Goal: Task Accomplishment & Management: Complete application form

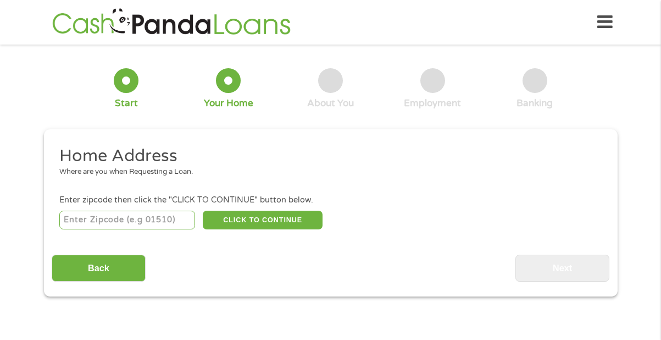
click at [156, 224] on input "number" at bounding box center [127, 220] width 136 height 19
type input "85364"
select select "[US_STATE]"
click at [241, 222] on button "CLICK TO CONTINUE" at bounding box center [263, 220] width 120 height 19
type input "85364"
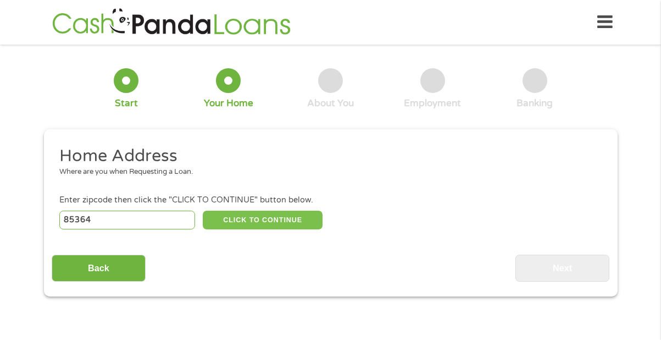
type input "Yuma"
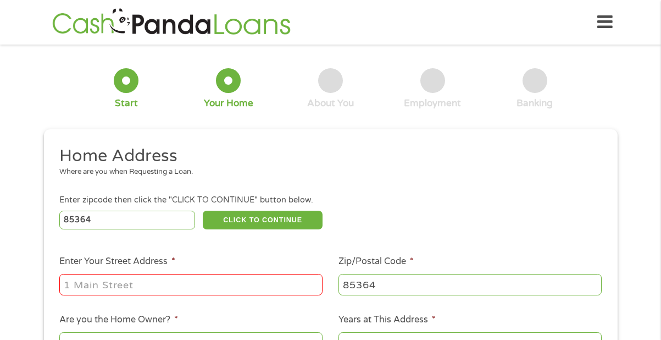
click at [165, 288] on input "Enter Your Street Address *" at bounding box center [190, 284] width 263 height 21
type input "[STREET_ADDRESS]"
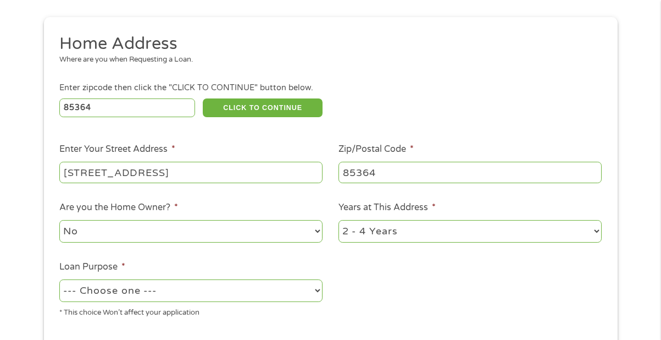
scroll to position [148, 0]
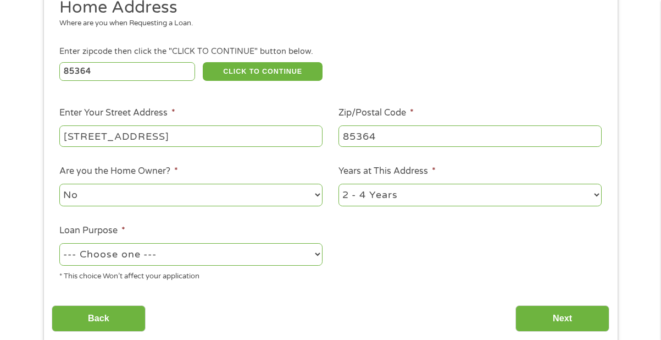
click at [253, 204] on select "No Yes" at bounding box center [190, 195] width 263 height 23
click at [59, 184] on select "No Yes" at bounding box center [190, 195] width 263 height 23
click at [189, 252] on select "--- Choose one --- Pay Bills Debt Consolidation Home Improvement Major Purchase…" at bounding box center [190, 254] width 263 height 23
select select "paybills"
click at [59, 244] on select "--- Choose one --- Pay Bills Debt Consolidation Home Improvement Major Purchase…" at bounding box center [190, 254] width 263 height 23
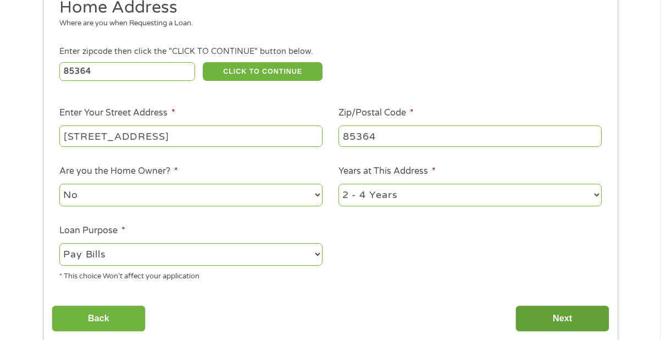
click at [555, 316] on input "Next" at bounding box center [563, 318] width 94 height 27
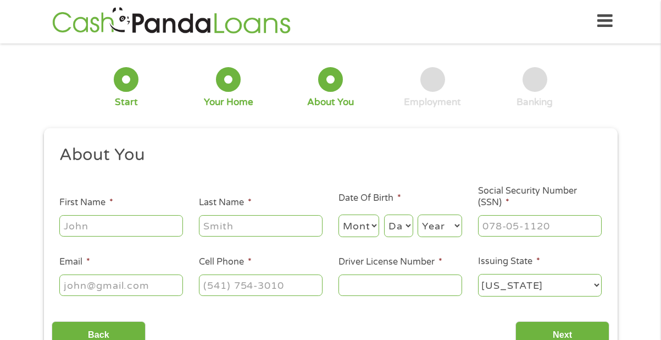
scroll to position [0, 0]
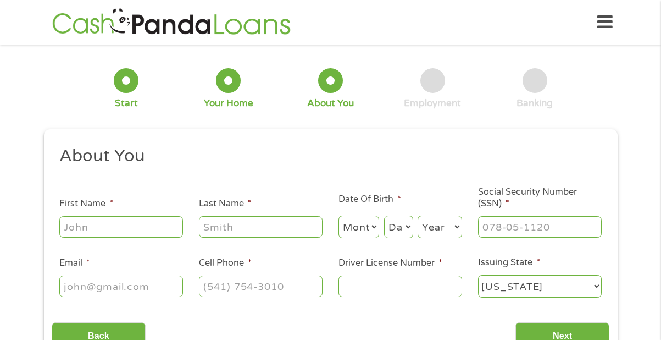
click at [137, 224] on input "First Name *" at bounding box center [121, 226] width 124 height 21
type input "[PERSON_NAME]"
type input "Rush"
type input "[PHONE_NUMBER]"
click at [171, 128] on form "1 Start 2 Your Home 3 About You 4 Employment 5 Banking 6 This field is hidden w…" at bounding box center [331, 207] width 574 height 311
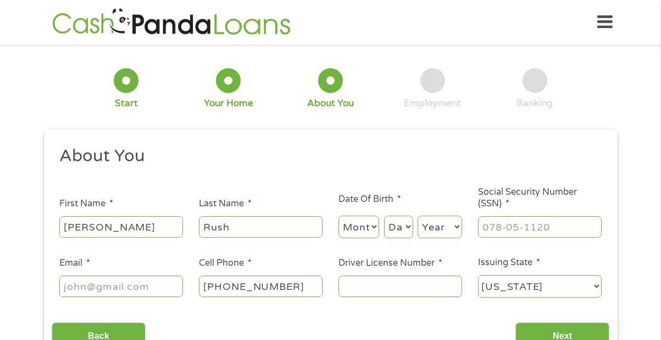
drag, startPoint x: 98, startPoint y: 223, endPoint x: 62, endPoint y: 229, distance: 36.7
click at [62, 229] on input "[PERSON_NAME]" at bounding box center [121, 226] width 124 height 21
type input "[PERSON_NAME]"
click at [371, 225] on select "Month 1 2 3 4 5 6 7 8 9 10 11 12" at bounding box center [359, 227] width 41 height 23
select select "4"
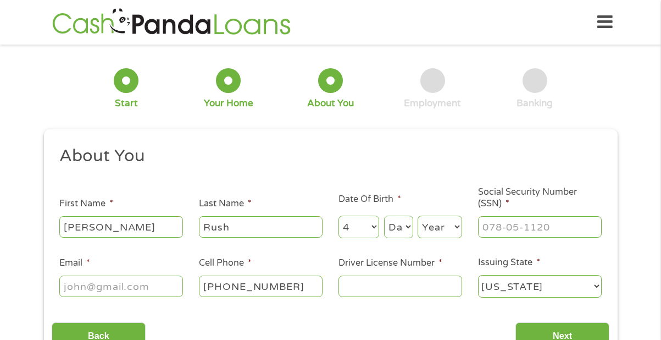
click at [339, 216] on select "Month 1 2 3 4 5 6 7 8 9 10 11 12" at bounding box center [359, 227] width 41 height 23
click at [399, 227] on select "Day 1 2 3 4 5 6 7 8 9 10 11 12 13 14 15 16 17 18 19 20 21 22 23 24 25 26 27 28 …" at bounding box center [398, 227] width 29 height 23
select select "28"
click at [384, 216] on select "Day 1 2 3 4 5 6 7 8 9 10 11 12 13 14 15 16 17 18 19 20 21 22 23 24 25 26 27 28 …" at bounding box center [398, 227] width 29 height 23
click at [445, 229] on select "Year [DATE] 2006 2005 2004 2003 2002 2001 2000 1999 1998 1997 1996 1995 1994 19…" at bounding box center [440, 227] width 45 height 23
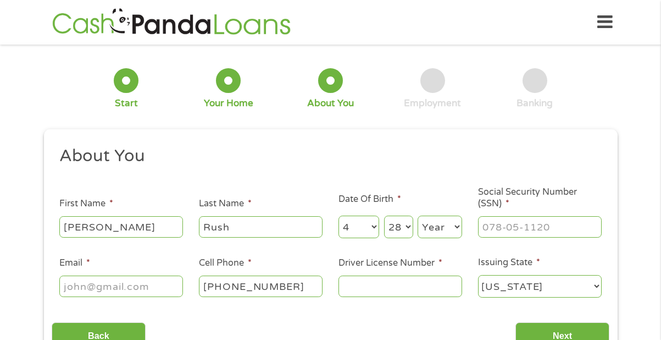
select select "1969"
click at [418, 216] on select "Year [DATE] 2006 2005 2004 2003 2002 2001 2000 1999 1998 1997 1996 1995 1994 19…" at bounding box center [440, 227] width 45 height 23
click at [510, 236] on input "___-__-____" at bounding box center [540, 226] width 124 height 21
type input "600-12-4771"
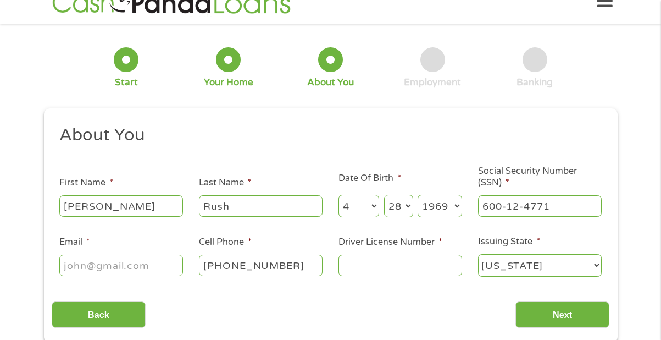
scroll to position [42, 0]
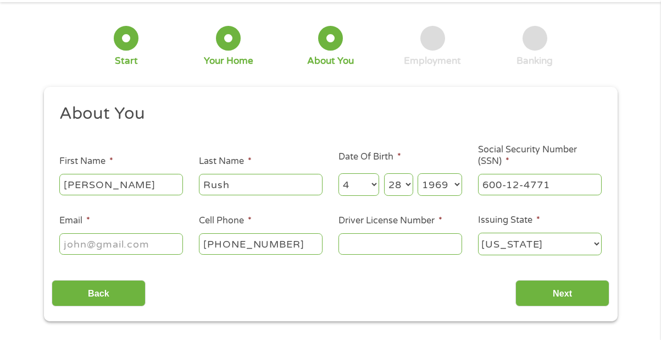
click at [170, 246] on input "Email *" at bounding box center [121, 243] width 124 height 21
type input "[EMAIL_ADDRESS][DOMAIN_NAME]"
type input "[PHONE_NUMBER]"
click at [372, 245] on input "Driver License Number *" at bounding box center [401, 243] width 124 height 21
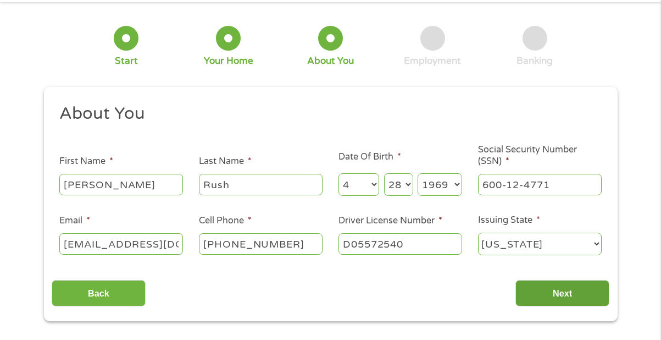
type input "D05572540"
click at [551, 287] on input "Next" at bounding box center [563, 293] width 94 height 27
click at [570, 288] on input "Next" at bounding box center [563, 293] width 94 height 27
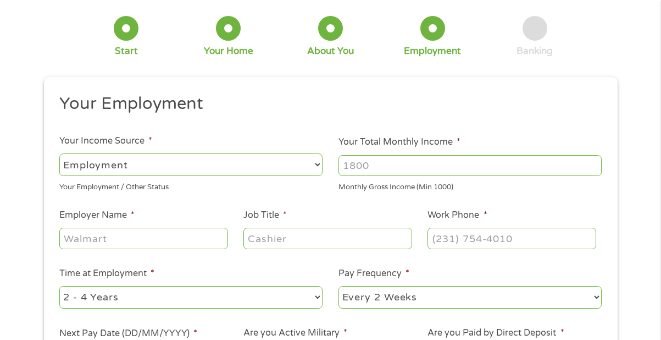
scroll to position [53, 0]
drag, startPoint x: 373, startPoint y: 163, endPoint x: 382, endPoint y: 165, distance: 8.7
click at [382, 165] on input "Your Total Monthly Income *" at bounding box center [470, 164] width 263 height 21
type input "3700"
click at [172, 236] on input "Employer Name *" at bounding box center [143, 237] width 168 height 21
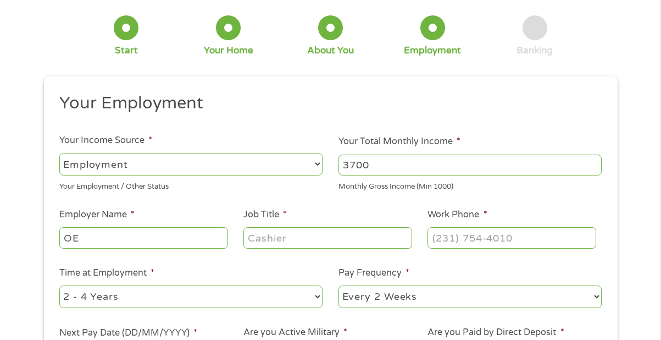
type input "O"
type input "EOC charter high"
click at [261, 241] on input "Job Title *" at bounding box center [328, 237] width 168 height 21
type input "teacher"
click at [463, 229] on input "(___) ___-____" at bounding box center [512, 237] width 168 height 21
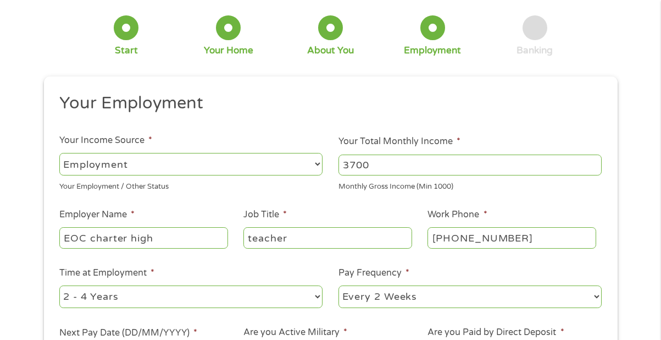
drag, startPoint x: 528, startPoint y: 239, endPoint x: 421, endPoint y: 239, distance: 107.2
click at [421, 239] on li "Work Phone * [PHONE_NUMBER]" at bounding box center [512, 229] width 184 height 42
type input "[PHONE_NUMBER]"
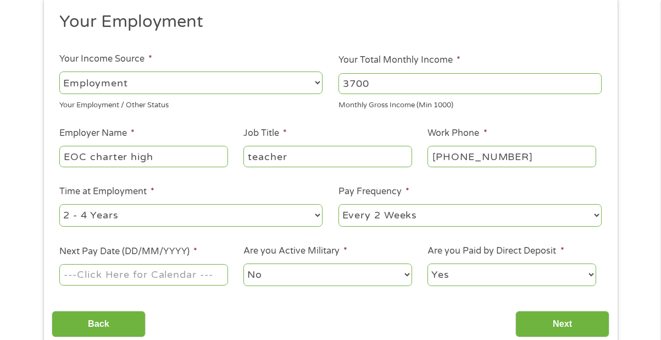
scroll to position [151, 0]
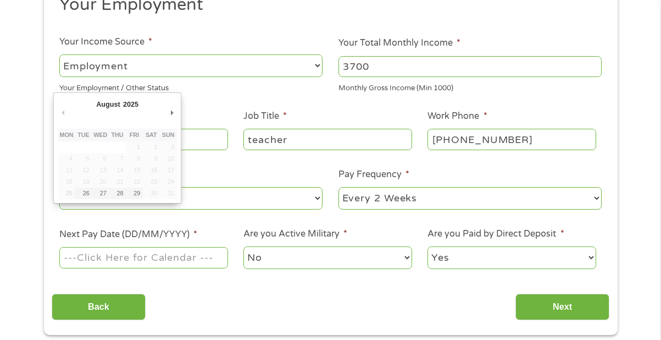
click at [169, 255] on input "Next Pay Date (DD/MM/YYYY) *" at bounding box center [143, 257] width 168 height 21
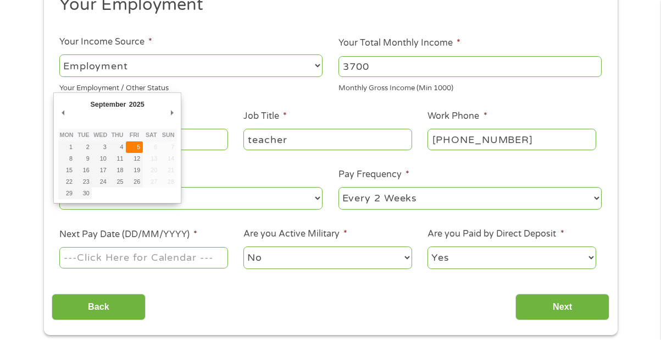
type input "[DATE]"
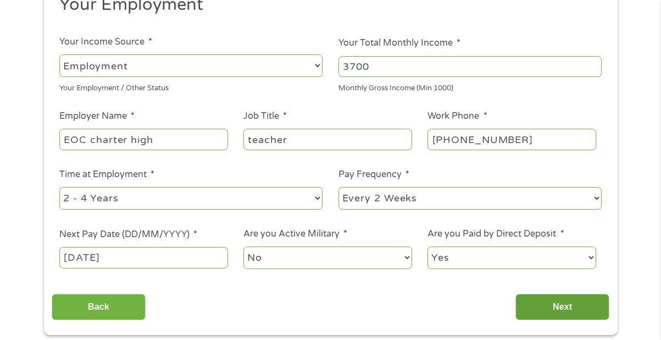
click at [553, 307] on input "Next" at bounding box center [563, 307] width 94 height 27
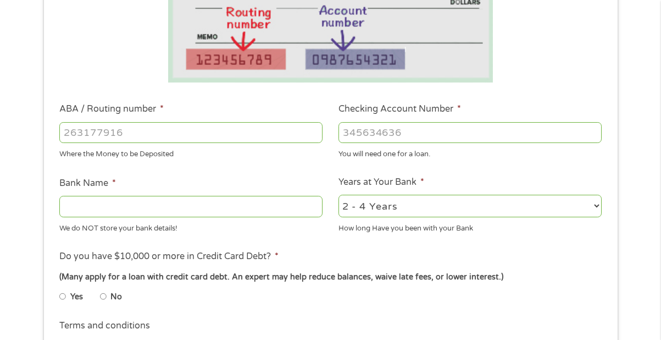
scroll to position [252, 0]
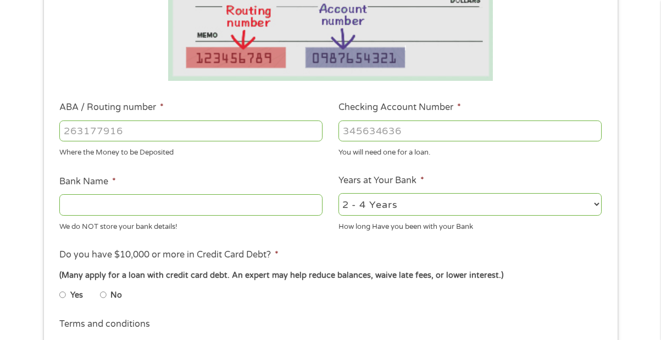
click at [242, 131] on input "ABA / Routing number *" at bounding box center [190, 130] width 263 height 21
type input "122105278"
type input "[PERSON_NAME] FARGO BANK NA [US_STATE]"
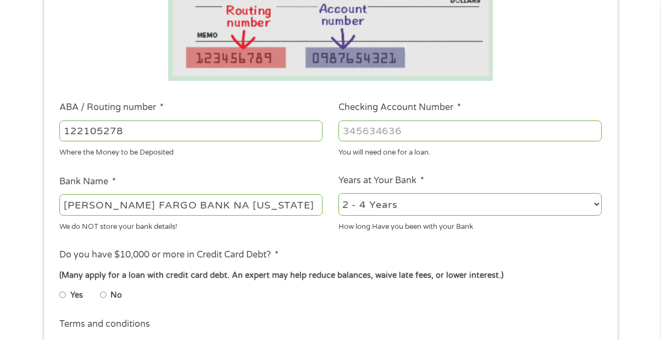
type input "122105278"
click at [393, 131] on input "Checking Account Number *" at bounding box center [470, 130] width 263 height 21
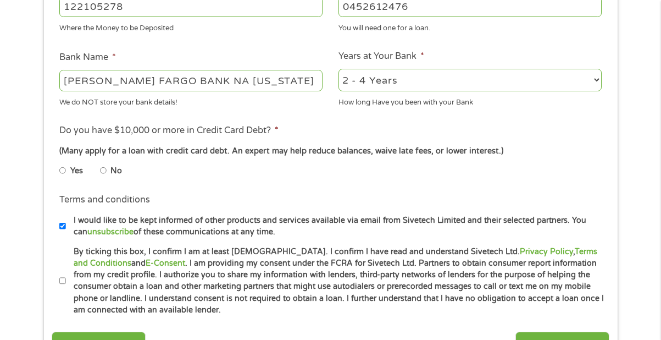
scroll to position [383, 0]
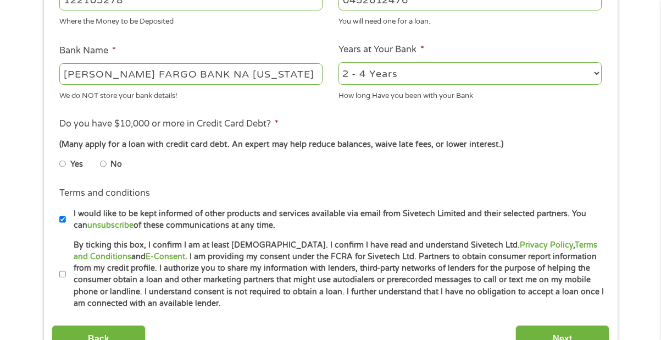
type input "0452612476"
click at [101, 165] on input "No" at bounding box center [103, 164] width 7 height 18
radio input "true"
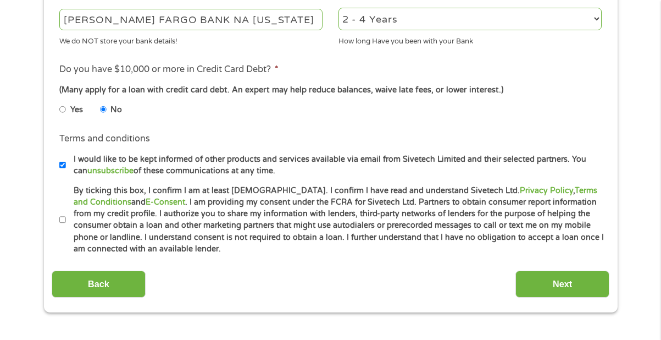
scroll to position [444, 0]
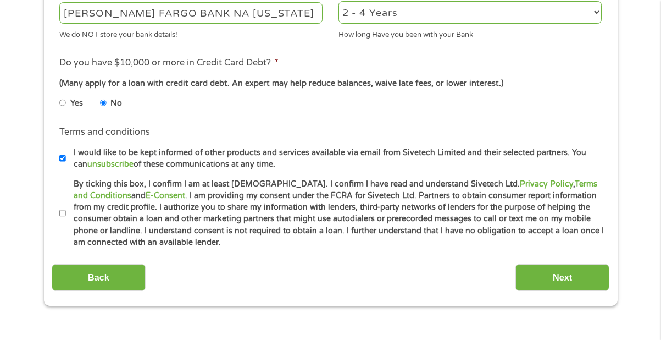
click at [63, 213] on input "By ticking this box, I confirm I am at least [DEMOGRAPHIC_DATA]. I confirm I ha…" at bounding box center [62, 214] width 7 height 18
checkbox input "true"
click at [561, 278] on input "Next" at bounding box center [563, 277] width 94 height 27
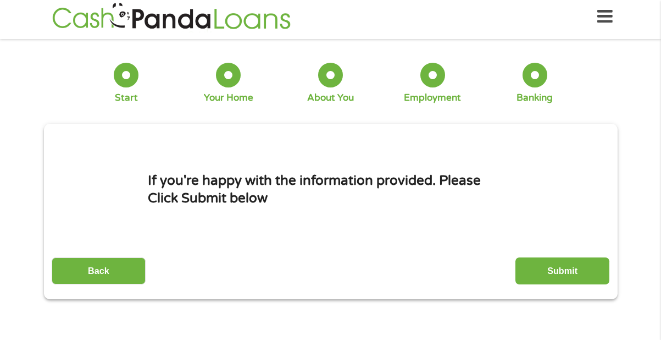
scroll to position [0, 0]
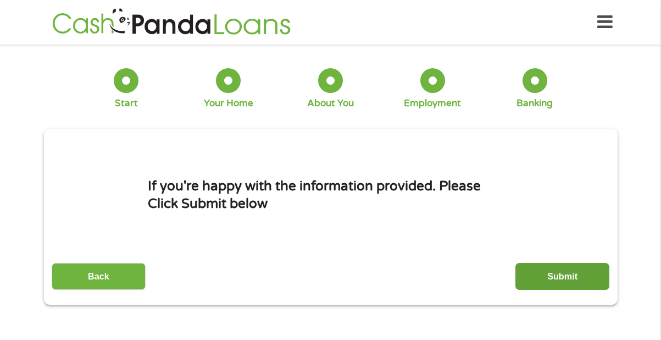
click at [561, 272] on input "Submit" at bounding box center [563, 276] width 94 height 27
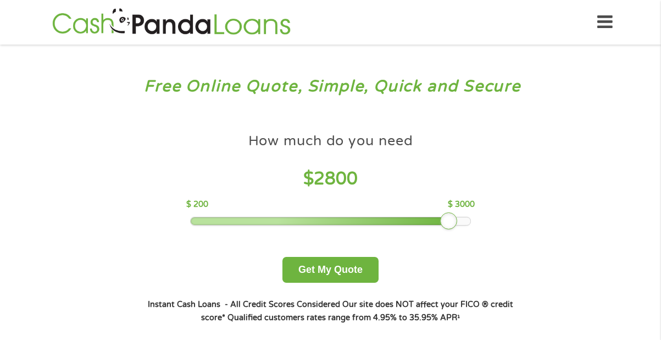
drag, startPoint x: 267, startPoint y: 220, endPoint x: 446, endPoint y: 211, distance: 180.0
click at [446, 211] on div "How much do you need $ 2800 $ 200 $ 3000" at bounding box center [330, 177] width 289 height 98
click at [324, 278] on button "Get My Quote" at bounding box center [331, 270] width 96 height 26
click at [321, 268] on button "Get My Quote" at bounding box center [331, 270] width 96 height 26
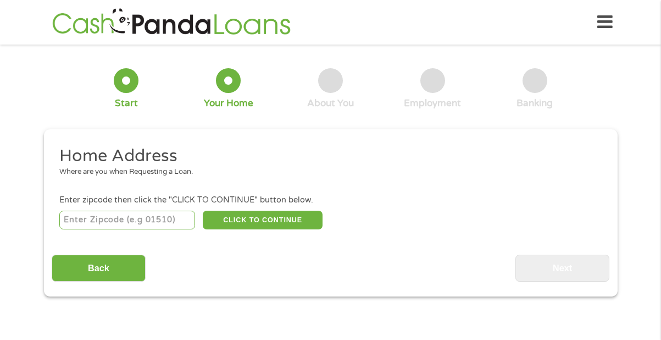
click at [124, 223] on input "number" at bounding box center [127, 220] width 136 height 19
type input "85364"
click at [264, 218] on button "CLICK TO CONTINUE" at bounding box center [263, 220] width 120 height 19
type input "85364"
type input "Yuma"
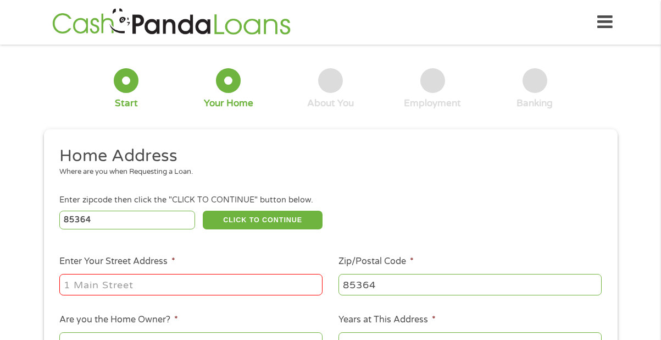
click at [213, 286] on input "Enter Your Street Address *" at bounding box center [190, 284] width 263 height 21
type input "[STREET_ADDRESS]"
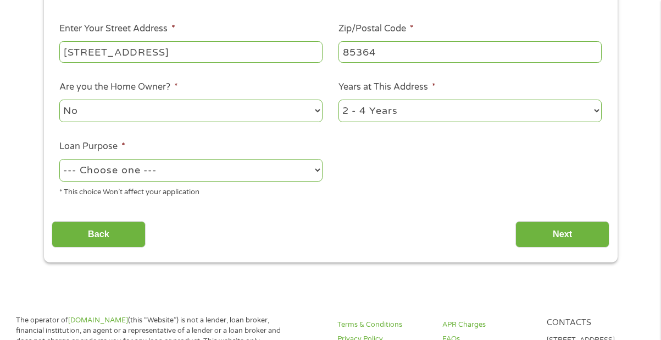
scroll to position [234, 0]
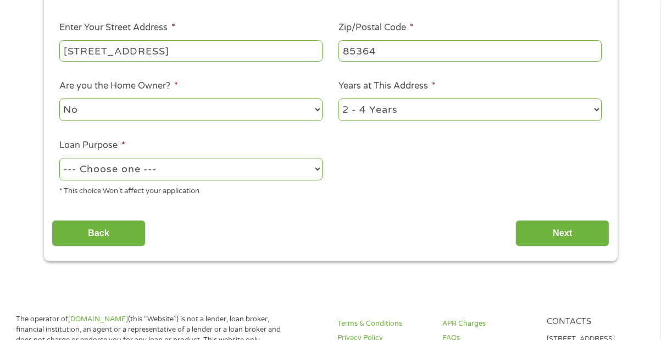
click at [172, 174] on select "--- Choose one --- Pay Bills Debt Consolidation Home Improvement Major Purchase…" at bounding box center [190, 169] width 263 height 23
select select "paybills"
click at [59, 158] on select "--- Choose one --- Pay Bills Debt Consolidation Home Improvement Major Purchase…" at bounding box center [190, 169] width 263 height 23
click at [557, 231] on input "Next" at bounding box center [563, 233] width 94 height 27
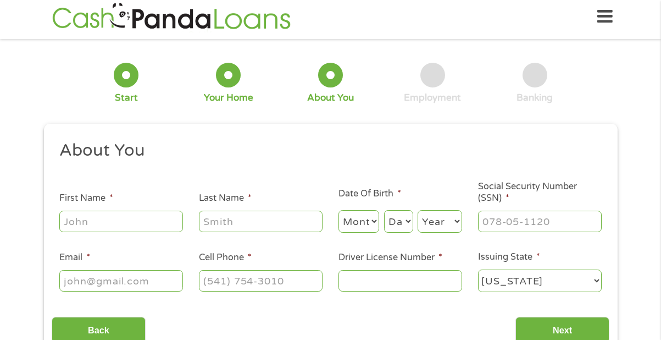
scroll to position [0, 0]
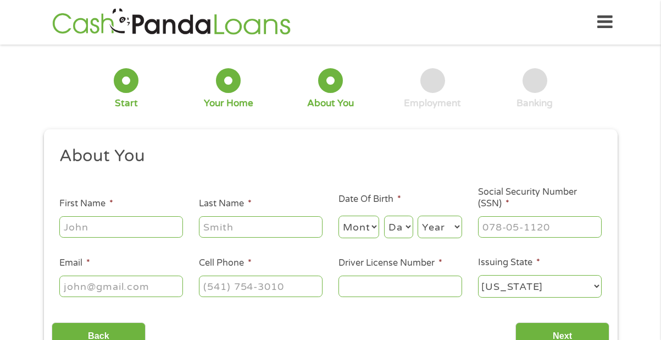
click at [158, 227] on input "First Name *" at bounding box center [121, 226] width 124 height 21
type input "Patricia"
type input "Rush"
type input "[EMAIL_ADDRESS][DOMAIN_NAME]"
type input "[PHONE_NUMBER]"
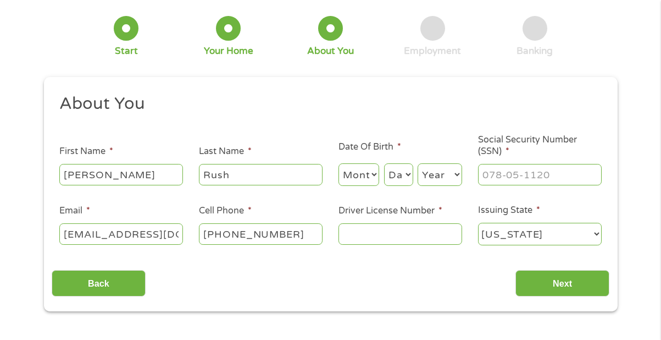
scroll to position [56, 0]
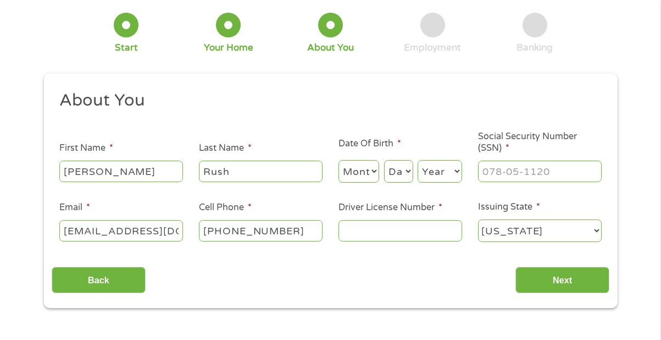
click at [360, 172] on select "Month 1 2 3 4 5 6 7 8 9 10 11 12" at bounding box center [359, 171] width 41 height 23
select select "4"
click at [339, 161] on select "Month 1 2 3 4 5 6 7 8 9 10 11 12" at bounding box center [359, 171] width 41 height 23
click at [394, 172] on select "Day 1 2 3 4 5 6 7 8 9 10 11 12 13 14 15 16 17 18 19 20 21 22 23 24 25 26 27 28 …" at bounding box center [398, 171] width 29 height 23
select select "28"
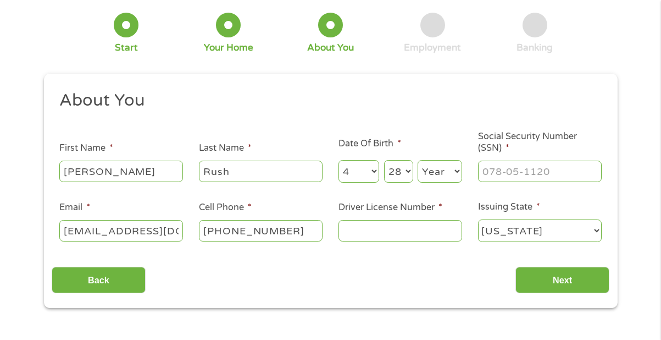
click at [384, 161] on select "Day 1 2 3 4 5 6 7 8 9 10 11 12 13 14 15 16 17 18 19 20 21 22 23 24 25 26 27 28 …" at bounding box center [398, 171] width 29 height 23
click at [434, 170] on select "Year [DATE] 2006 2005 2004 2003 2002 2001 2000 1999 1998 1997 1996 1995 1994 19…" at bounding box center [440, 171] width 45 height 23
select select "1969"
click at [418, 161] on select "Year [DATE] 2006 2005 2004 2003 2002 2001 2000 1999 1998 1997 1996 1995 1994 19…" at bounding box center [440, 171] width 45 height 23
click at [522, 173] on input "___-__-____" at bounding box center [540, 171] width 124 height 21
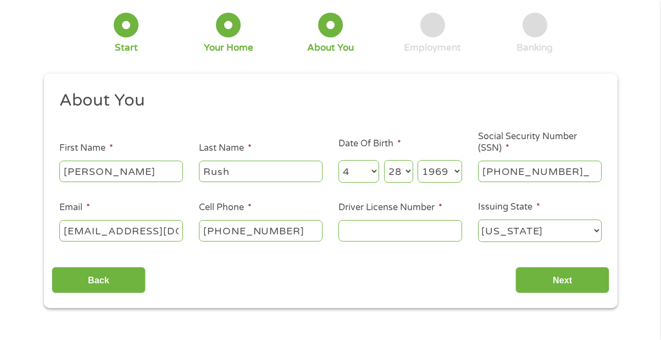
type input "600-12-4771"
click at [399, 235] on input "Driver License Number *" at bounding box center [401, 230] width 124 height 21
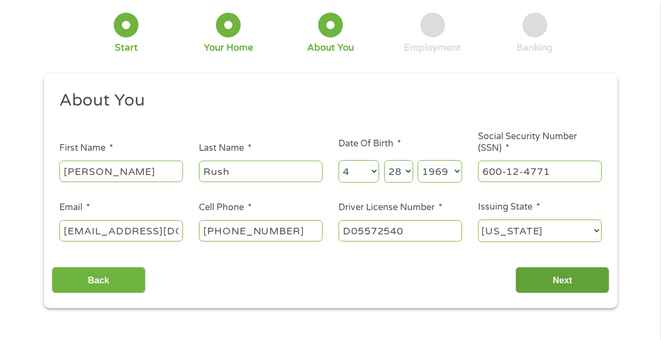
type input "D05572540"
click at [538, 279] on input "Next" at bounding box center [563, 280] width 94 height 27
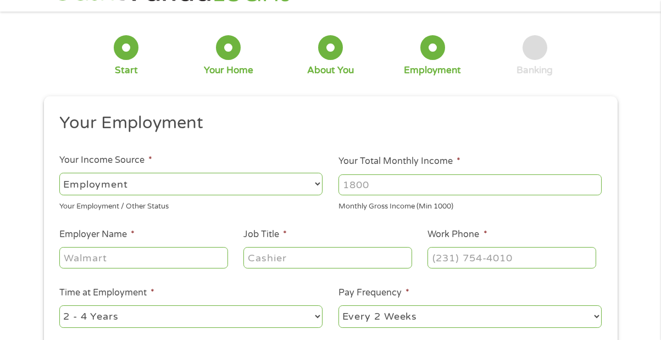
scroll to position [36, 0]
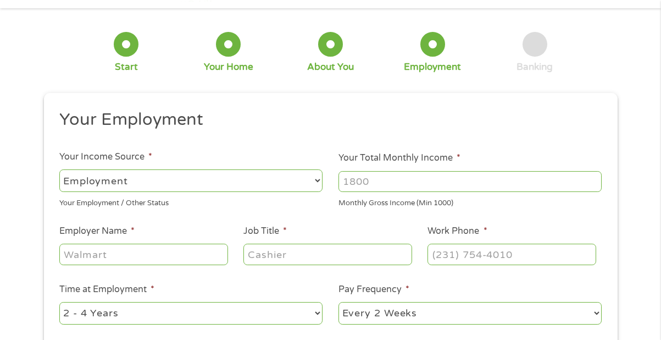
click at [375, 181] on input "Your Total Monthly Income *" at bounding box center [470, 181] width 263 height 21
type input "3700"
click at [142, 252] on input "Employer Name *" at bounding box center [143, 254] width 168 height 21
type input "eoc charter high"
type input "teacher"
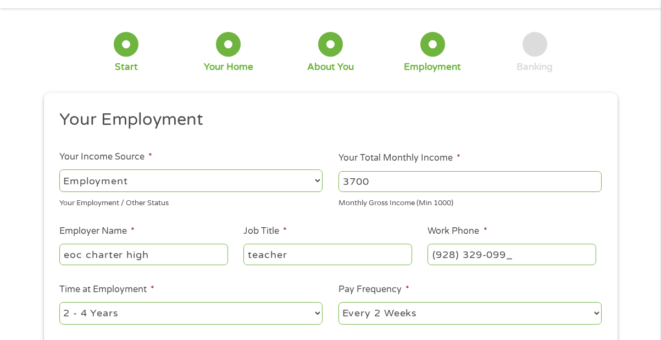
type input "[PHONE_NUMBER]"
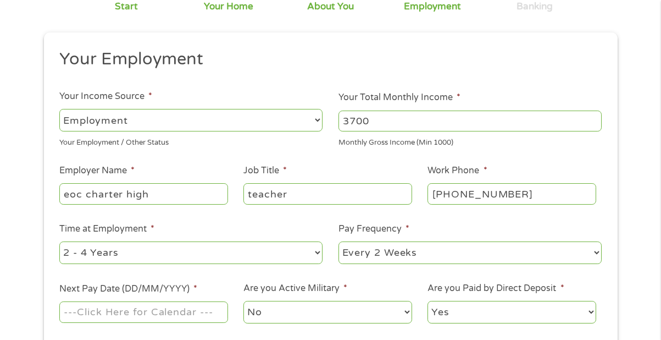
scroll to position [141, 0]
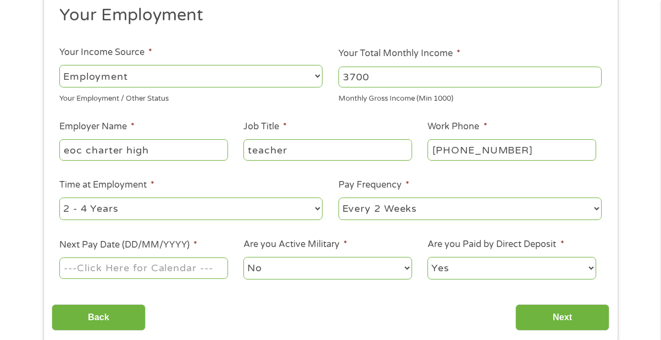
click at [147, 267] on input "Next Pay Date (DD/MM/YYYY) *" at bounding box center [143, 267] width 168 height 21
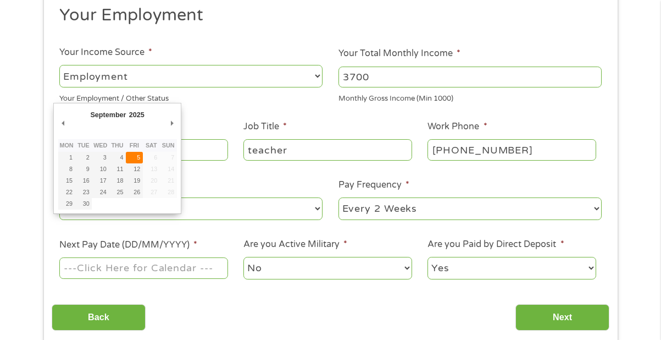
type input "[DATE]"
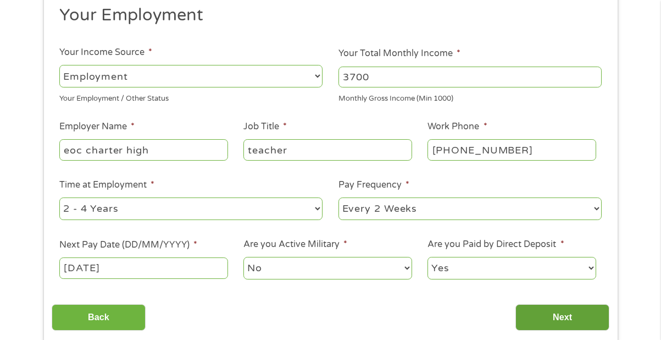
click at [536, 317] on input "Next" at bounding box center [563, 317] width 94 height 27
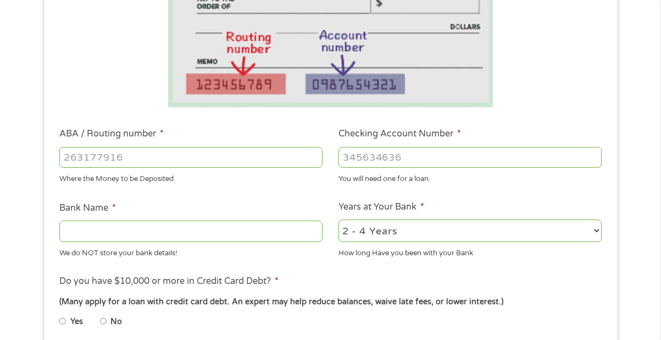
scroll to position [244, 0]
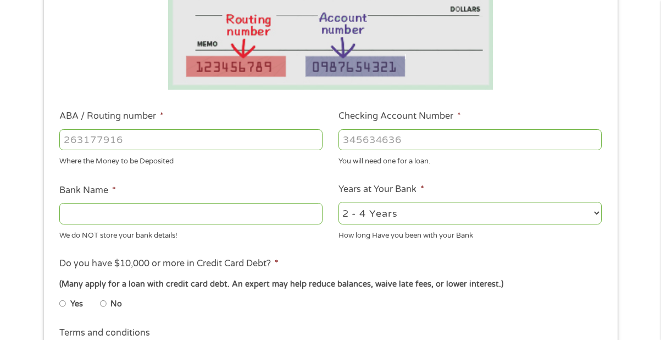
click at [276, 140] on input "ABA / Routing number *" at bounding box center [190, 139] width 263 height 21
type input "122105278"
type input "[PERSON_NAME] FARGO BANK NA [US_STATE]"
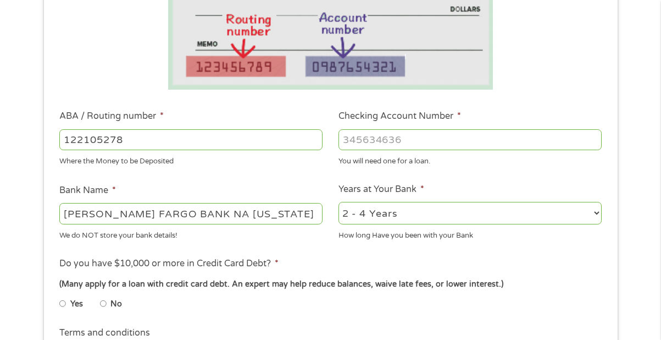
type input "122105278"
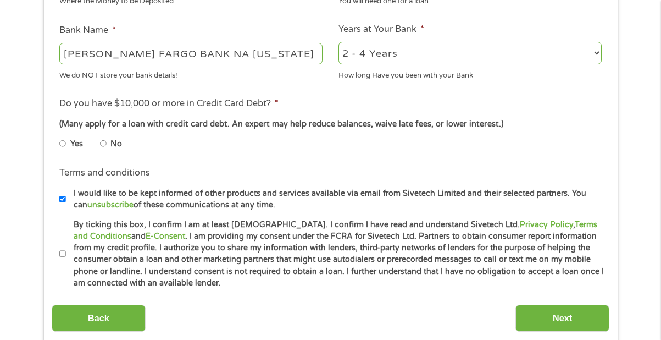
scroll to position [405, 0]
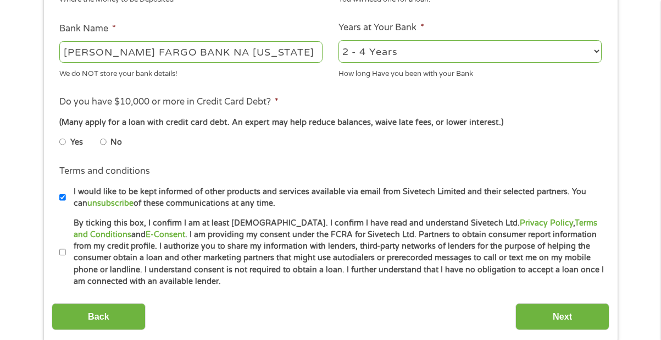
type input "0452612476"
click at [105, 141] on input "No" at bounding box center [103, 142] width 7 height 18
radio input "true"
click at [62, 256] on input "By ticking this box, I confirm I am at least [DEMOGRAPHIC_DATA]. I confirm I ha…" at bounding box center [62, 253] width 7 height 18
checkbox input "true"
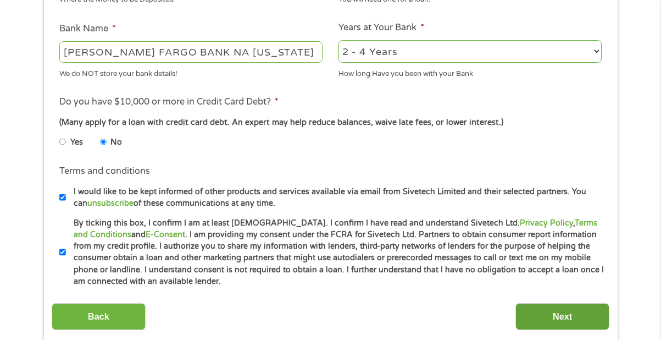
click at [543, 320] on input "Next" at bounding box center [563, 316] width 94 height 27
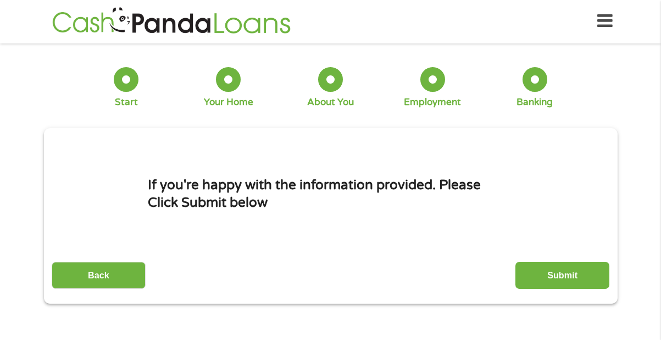
scroll to position [0, 0]
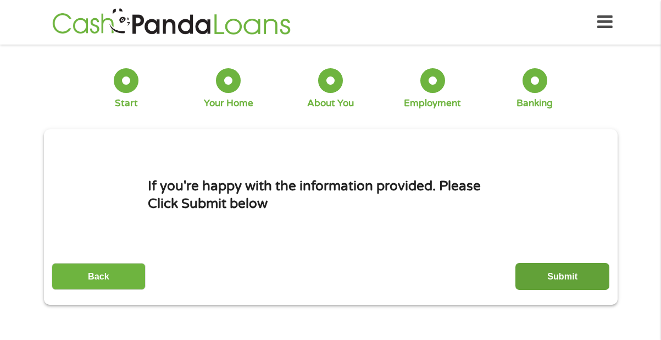
click at [565, 274] on input "Submit" at bounding box center [563, 276] width 94 height 27
